Goal: Task Accomplishment & Management: Use online tool/utility

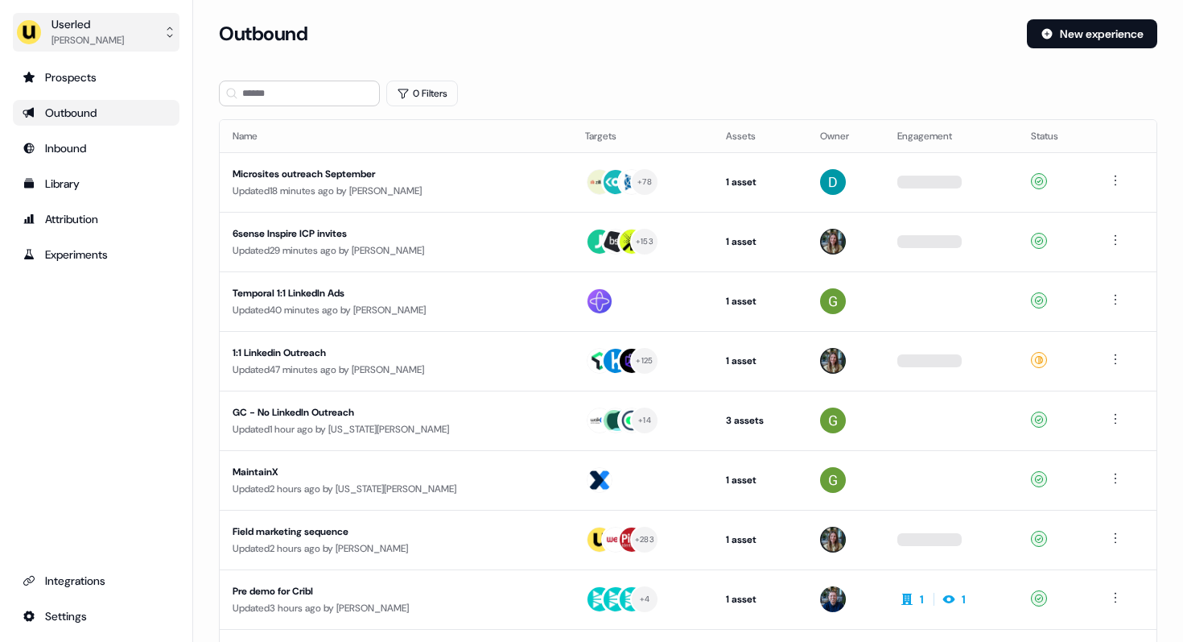
click at [60, 47] on div "[PERSON_NAME]" at bounding box center [88, 40] width 72 height 16
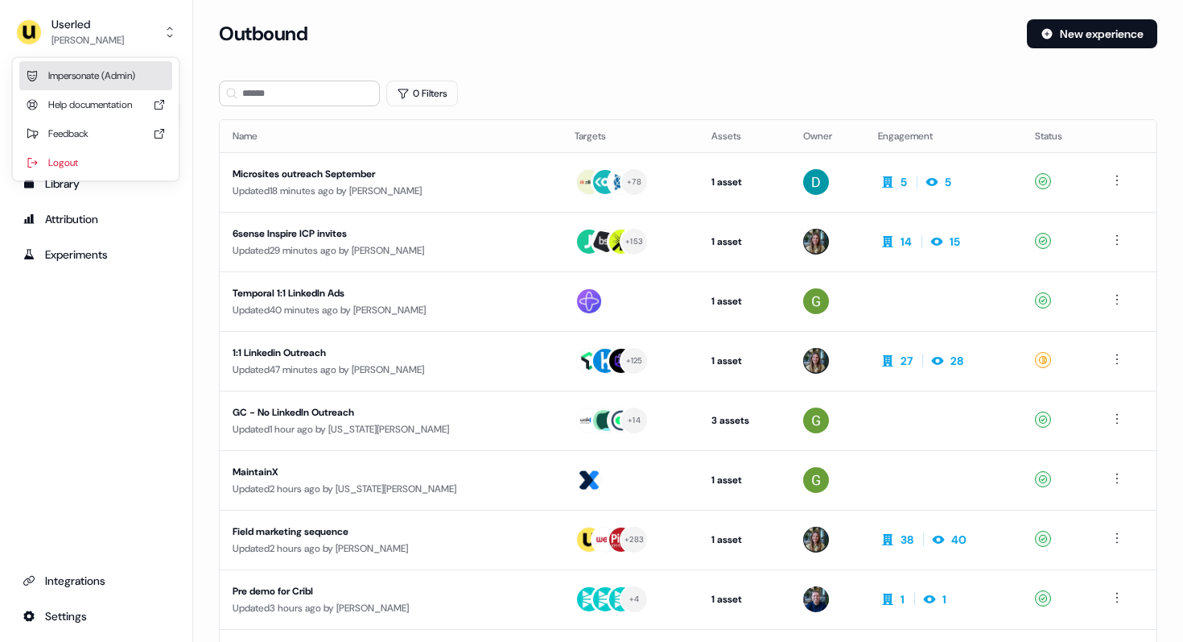
click at [83, 71] on div "Impersonate (Admin)" at bounding box center [95, 75] width 153 height 29
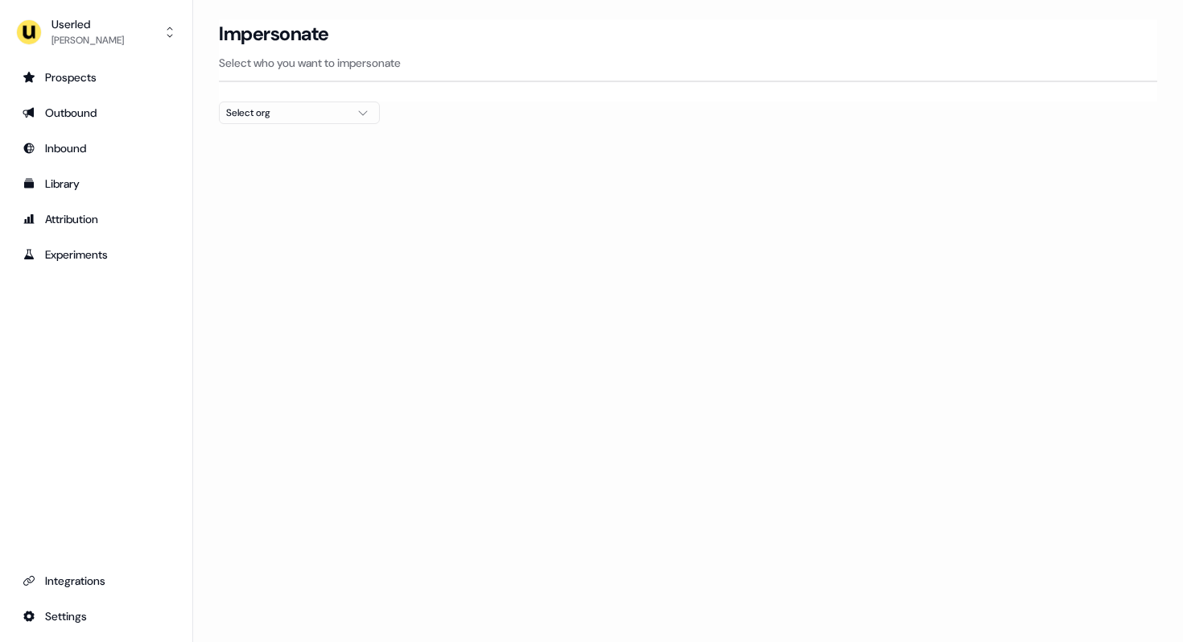
click at [240, 107] on div "Select org" at bounding box center [286, 113] width 121 height 16
type input "***"
click at [248, 165] on div "Kpler" at bounding box center [299, 171] width 159 height 26
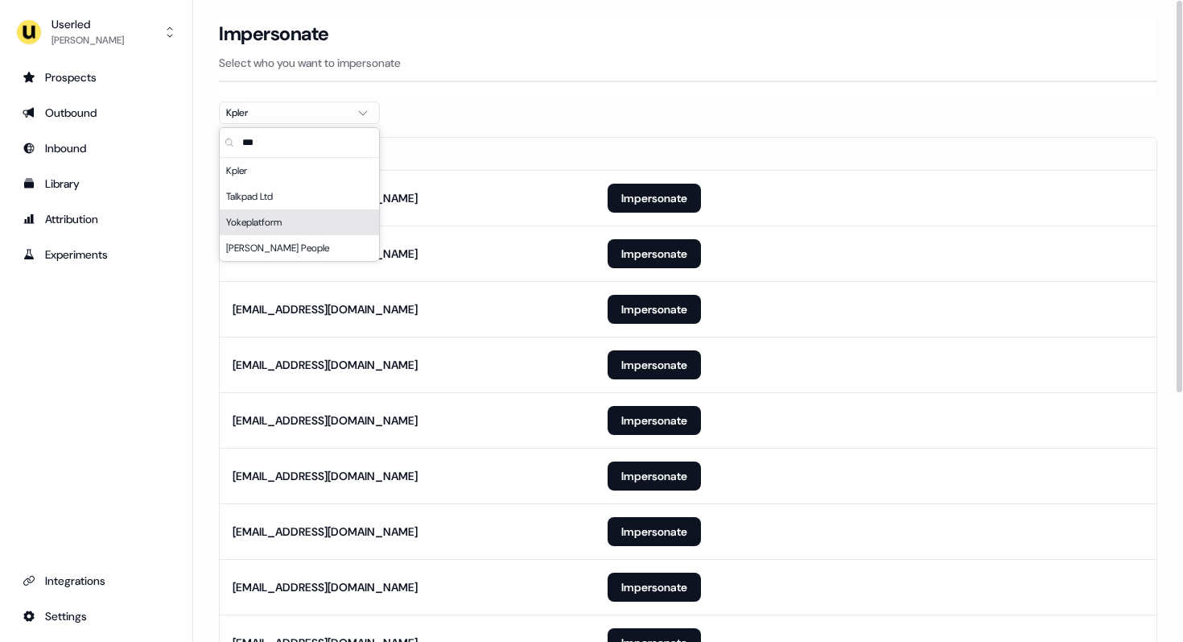
click at [172, 384] on div "Prospects Outbound Inbound Library Attribution Experiments Integrations Settings" at bounding box center [96, 346] width 167 height 564
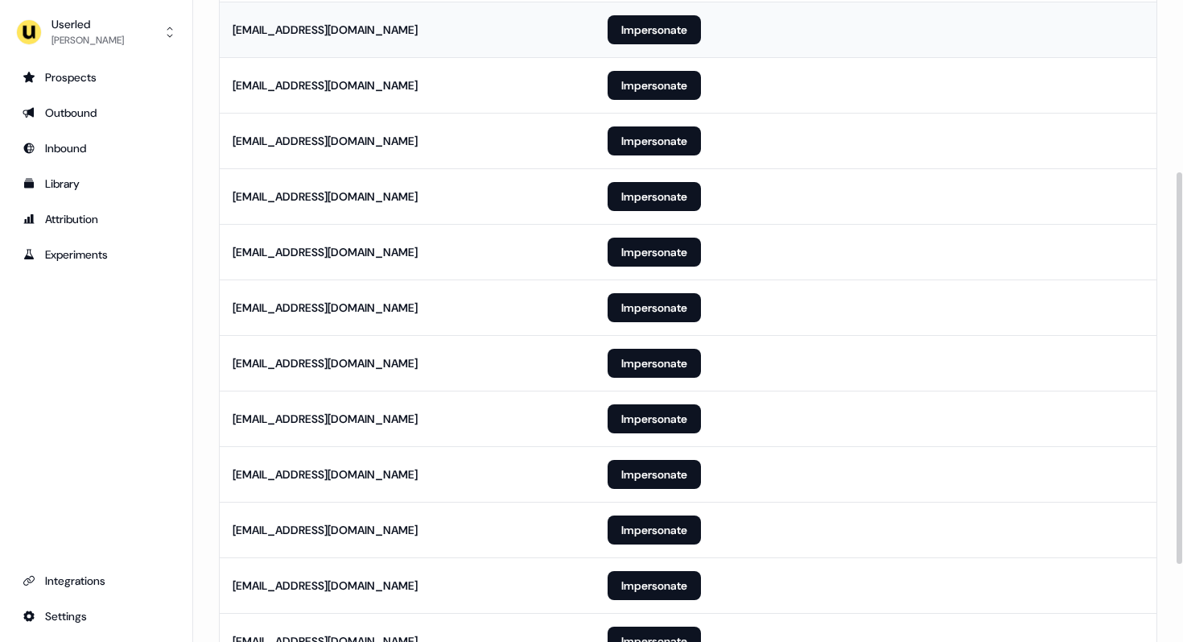
scroll to position [309, 0]
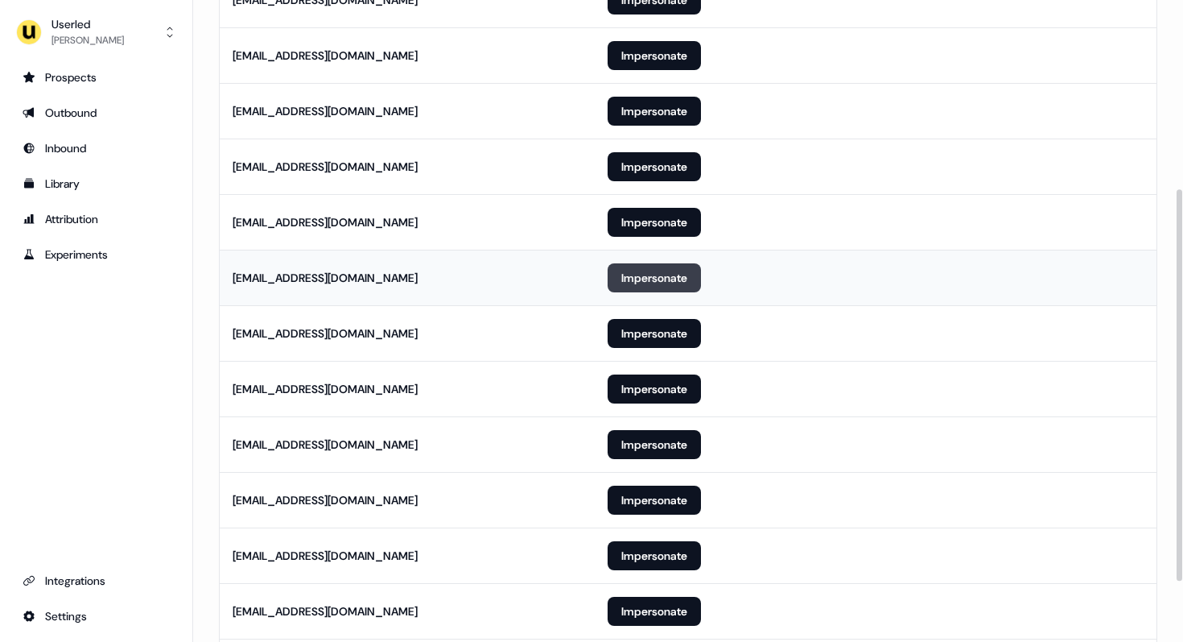
click at [650, 275] on button "Impersonate" at bounding box center [654, 277] width 93 height 29
